Goal: Obtain resource: Download file/media

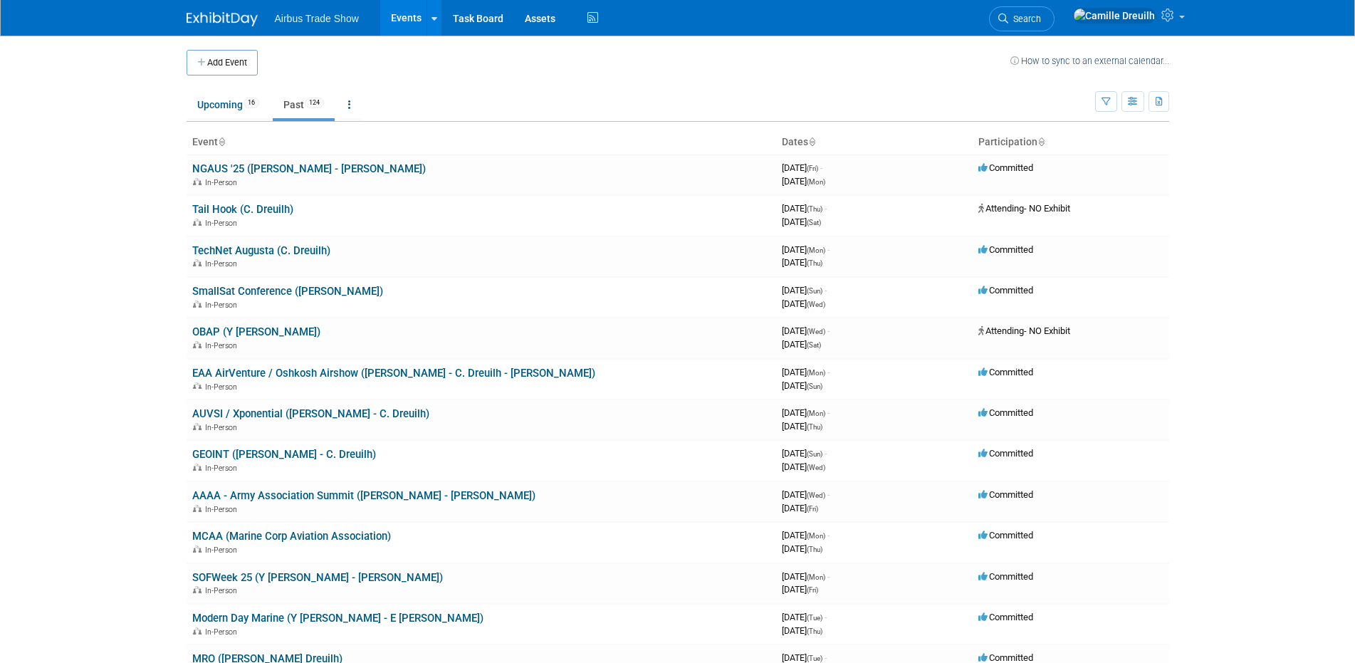
click at [273, 169] on link "NGAUS '25 ([PERSON_NAME] - [PERSON_NAME])" at bounding box center [309, 168] width 234 height 13
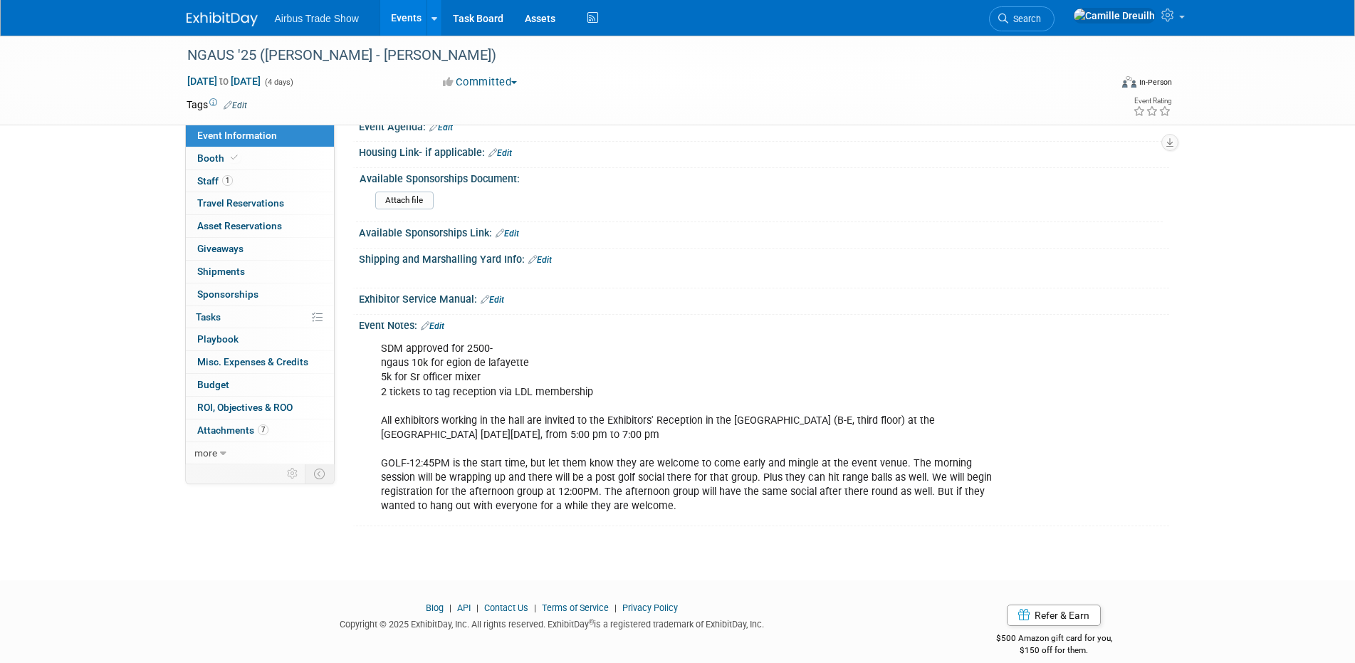
scroll to position [364, 0]
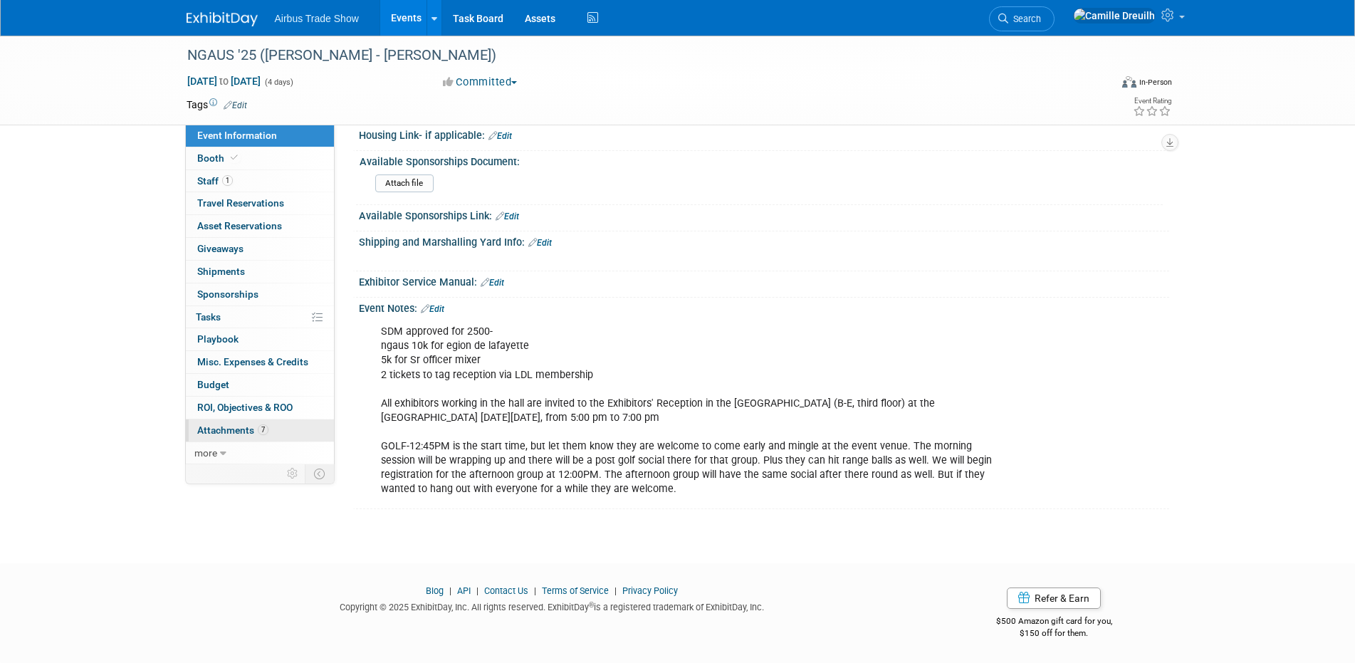
click at [275, 428] on link "7 Attachments 7" at bounding box center [260, 430] width 148 height 22
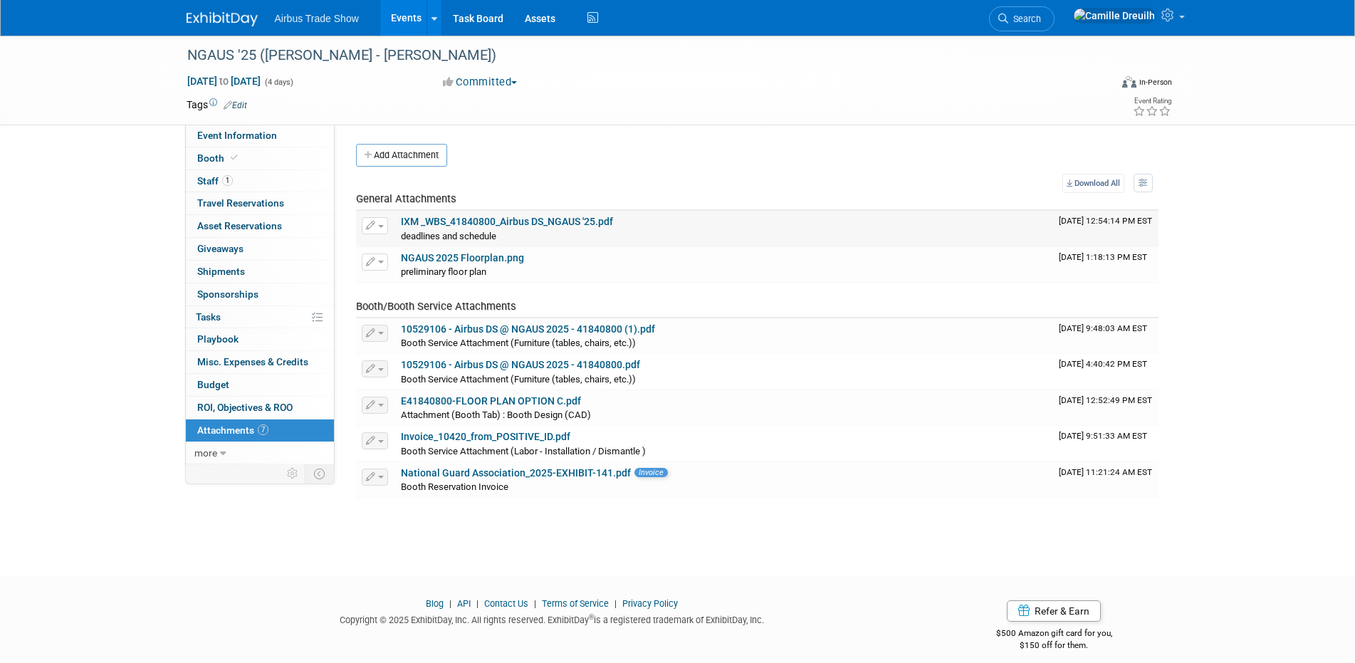
click at [547, 219] on link "IXM _WBS_41840800_Airbus DS_NGAUS '25.pdf" at bounding box center [507, 221] width 212 height 11
click at [491, 260] on link "NGAUS 2025 Floorplan.png" at bounding box center [462, 257] width 123 height 11
click at [512, 362] on link "10529106 - Airbus DS @ NGAUS 2025 - 41840800.pdf" at bounding box center [520, 364] width 239 height 11
click at [476, 338] on span "Booth Service Attachment (Furniture (tables, chairs, etc.))" at bounding box center [518, 343] width 235 height 11
click at [475, 330] on link "10529106 - Airbus DS @ NGAUS 2025 - 41840800 (1).pdf" at bounding box center [528, 328] width 254 height 11
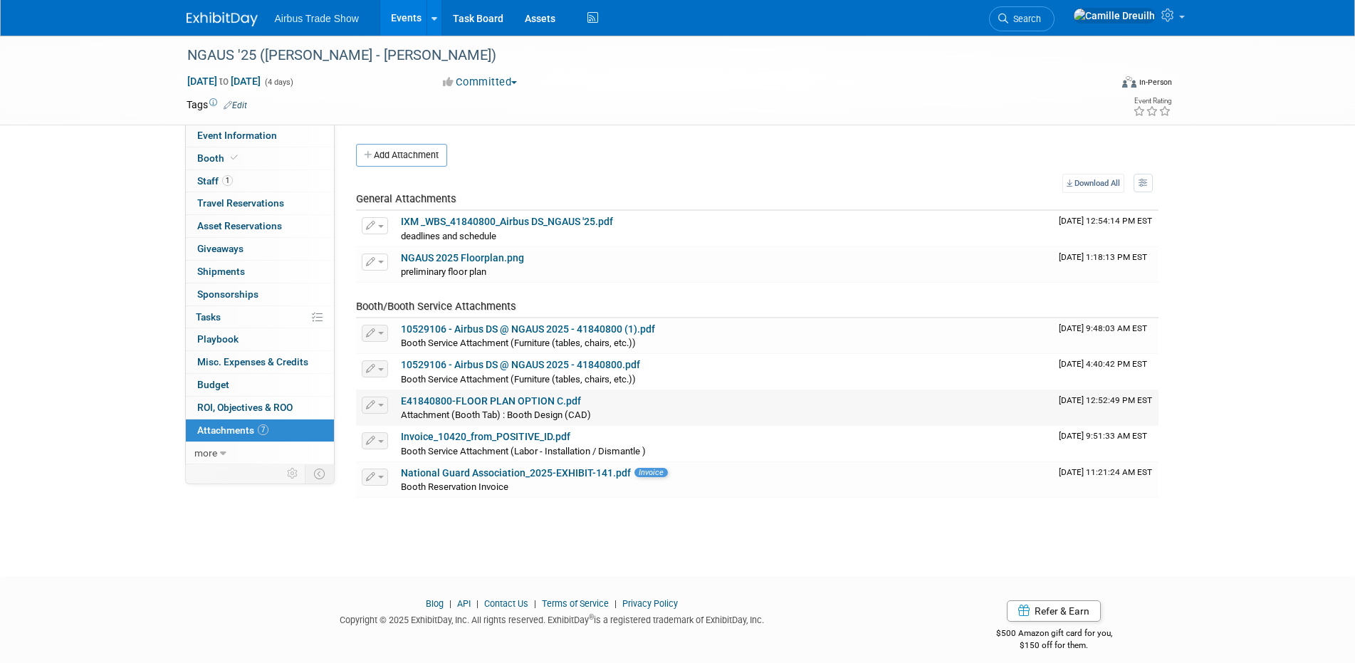
click at [510, 401] on link "E41840800-FLOOR PLAN OPTION C.pdf" at bounding box center [491, 400] width 180 height 11
